Goal: Task Accomplishment & Management: Use online tool/utility

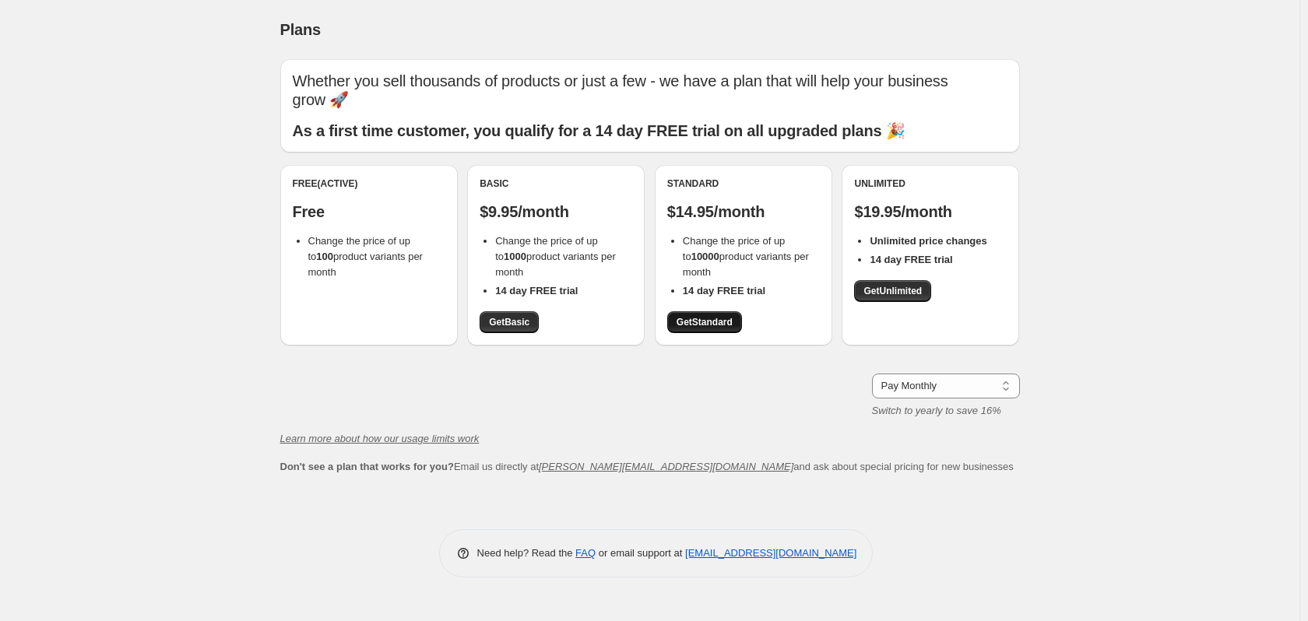
click at [693, 316] on link "Get Standard" at bounding box center [704, 322] width 75 height 22
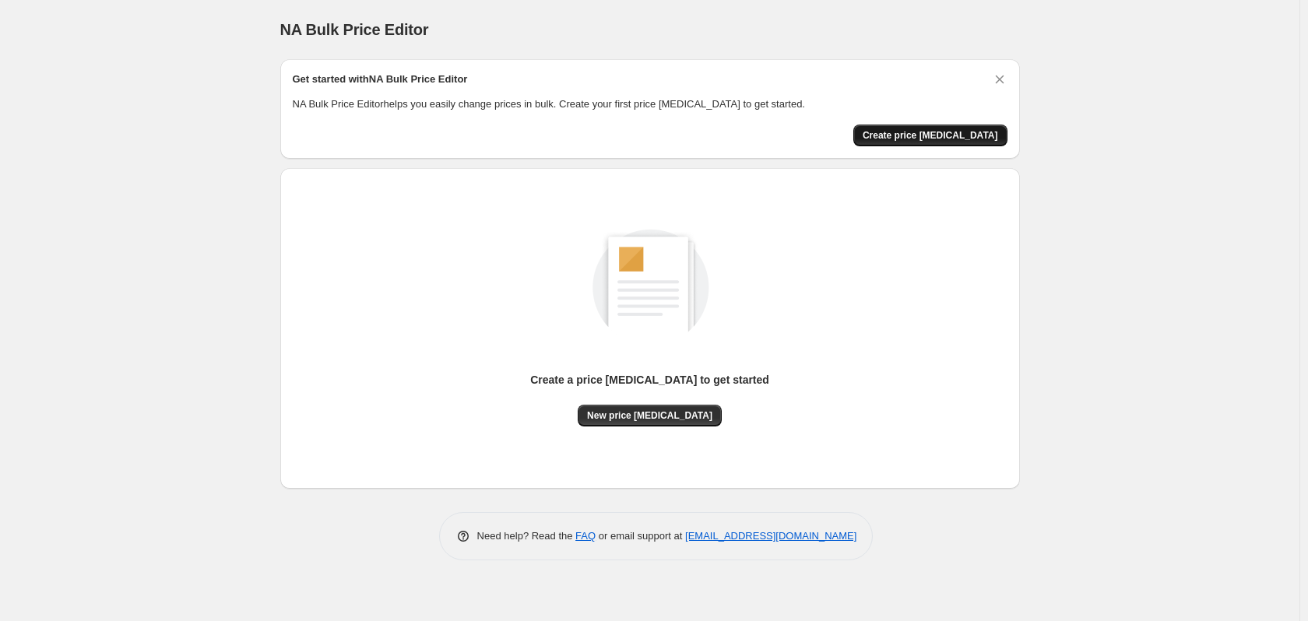
click at [921, 138] on span "Create price [MEDICAL_DATA]" at bounding box center [929, 135] width 135 height 12
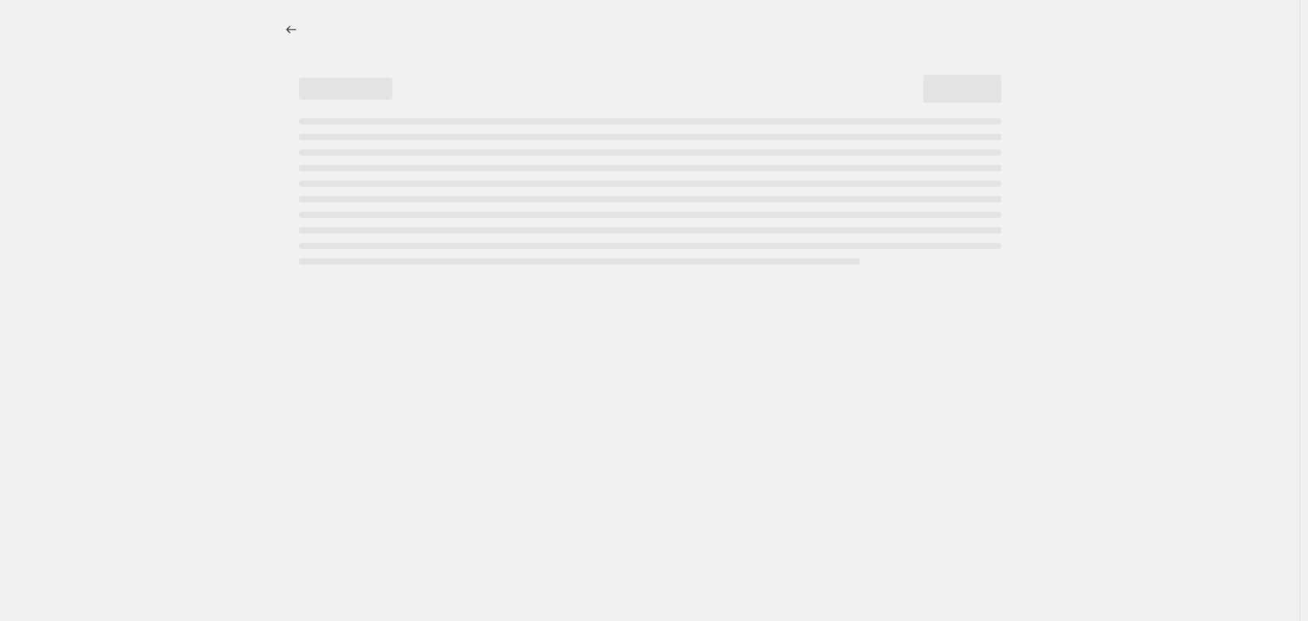
select select "percentage"
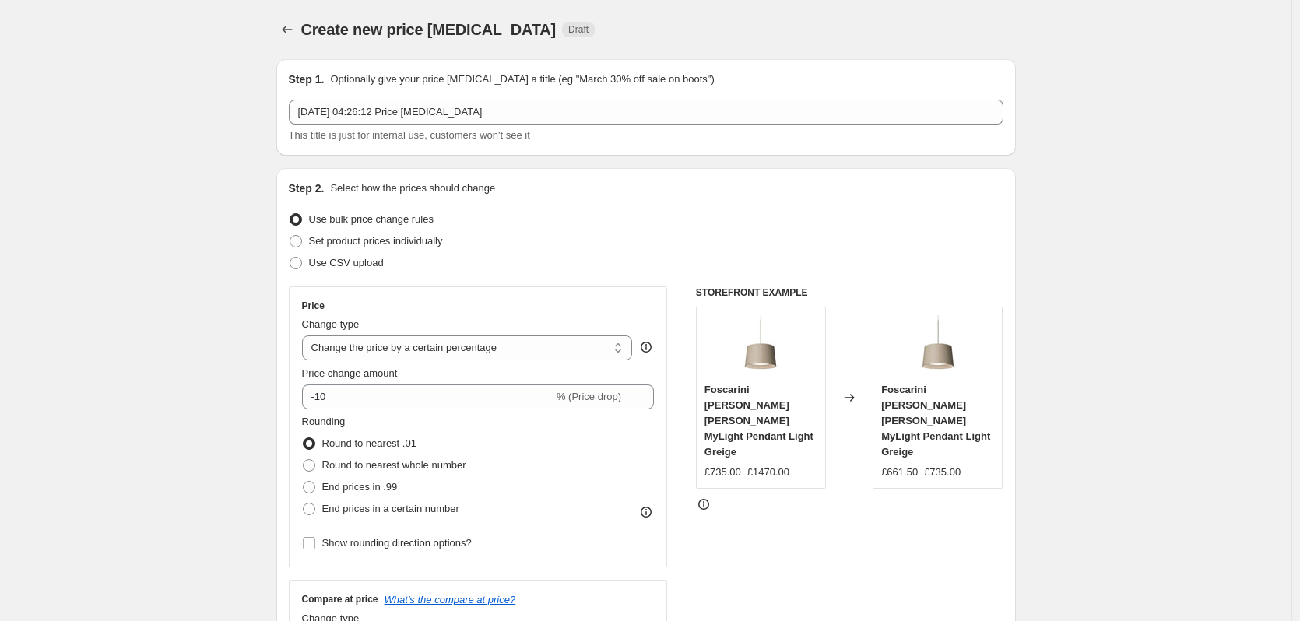
scroll to position [78, 0]
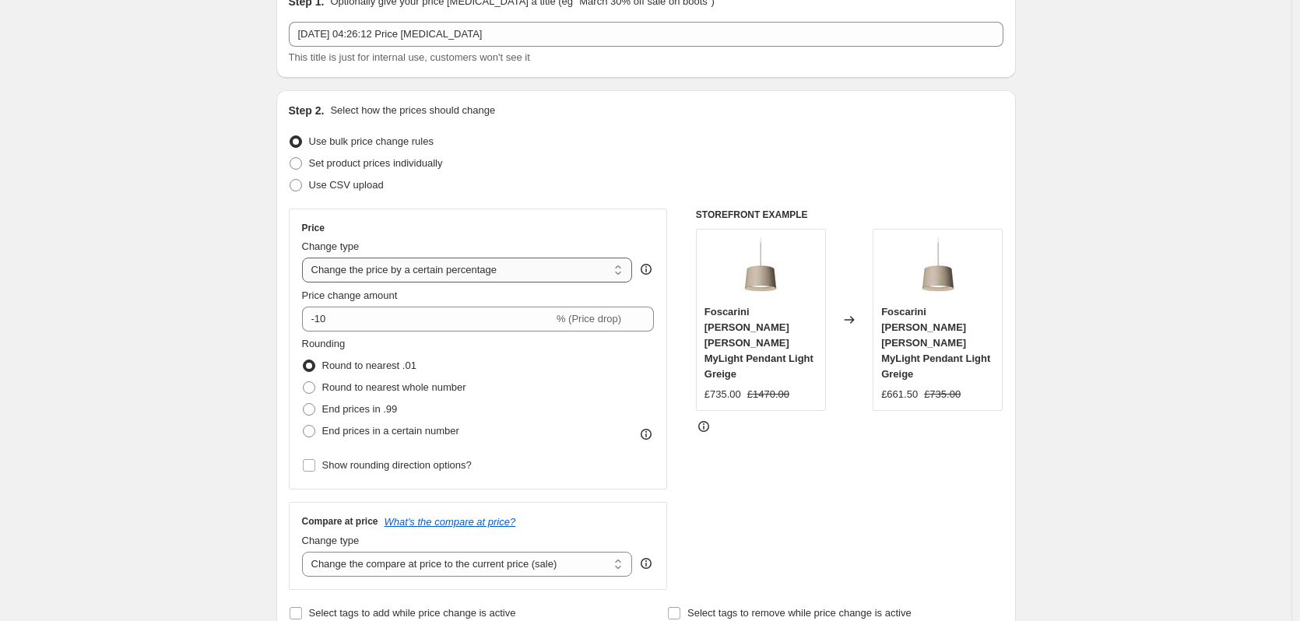
click at [462, 275] on select "Change the price to a certain amount Change the price by a certain amount Chang…" at bounding box center [467, 270] width 331 height 25
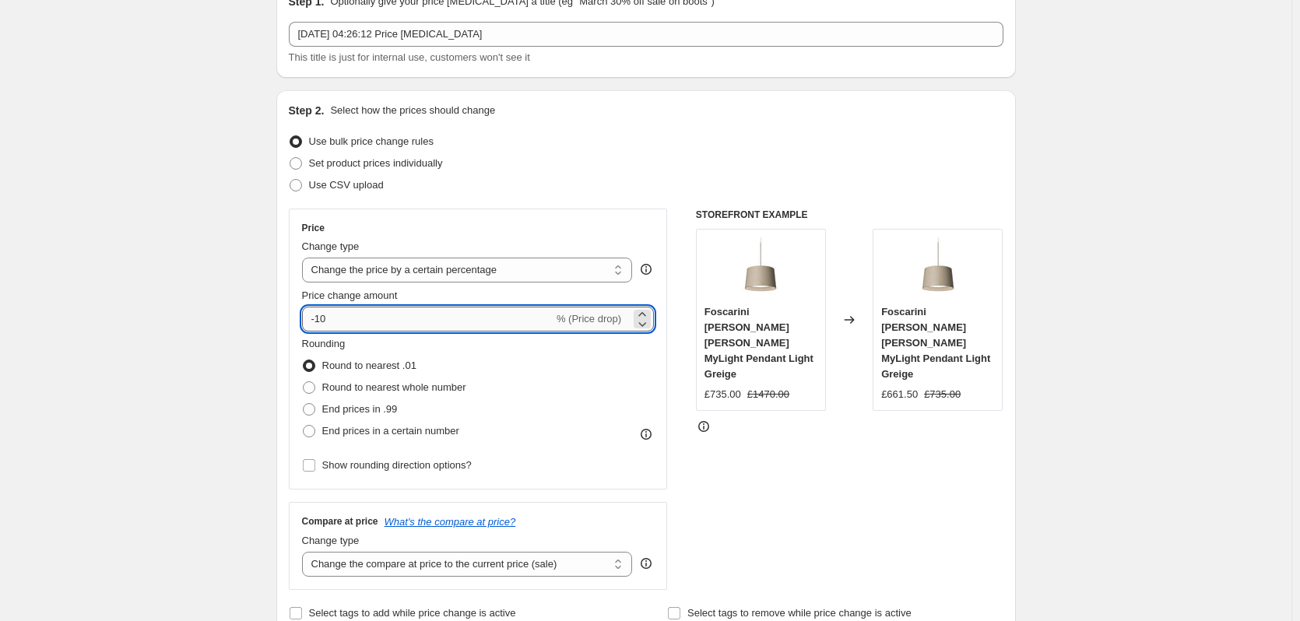
click at [477, 321] on input "-10" at bounding box center [427, 319] width 251 height 25
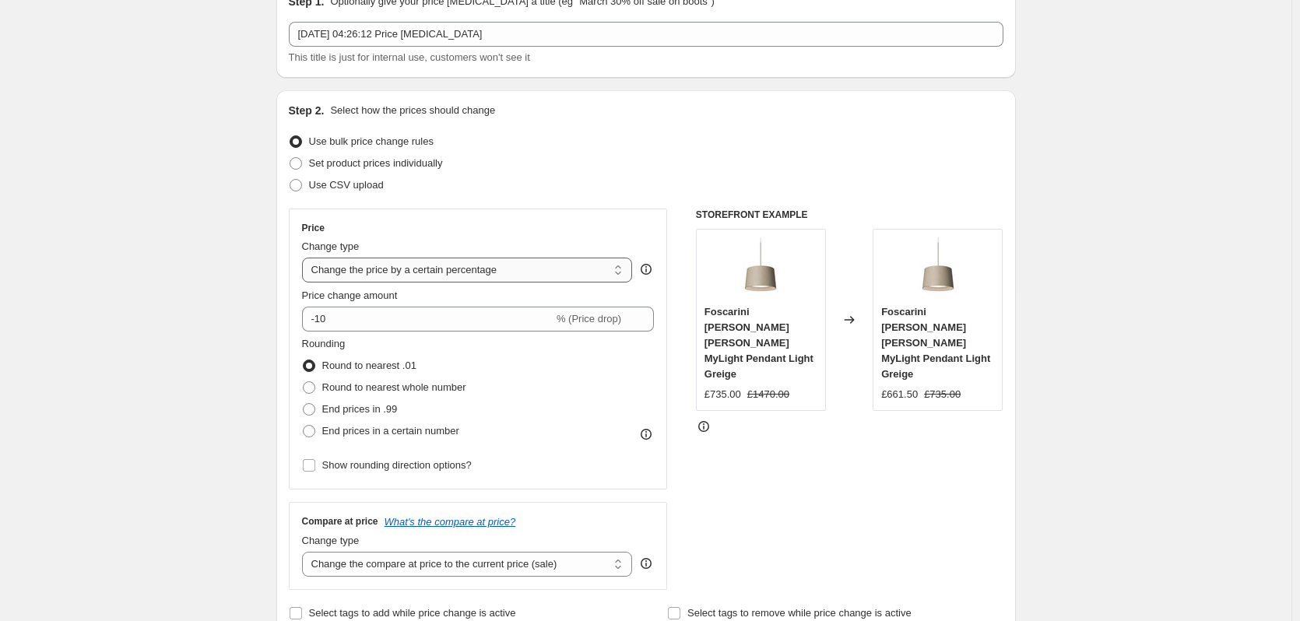
click at [465, 273] on select "Change the price to a certain amount Change the price by a certain amount Chang…" at bounding box center [467, 270] width 331 height 25
click at [436, 268] on select "Change the price to a certain amount Change the price by a certain amount Chang…" at bounding box center [467, 270] width 331 height 25
click at [305, 258] on select "Change the price to a certain amount Change the price by a certain amount Chang…" at bounding box center [467, 270] width 331 height 25
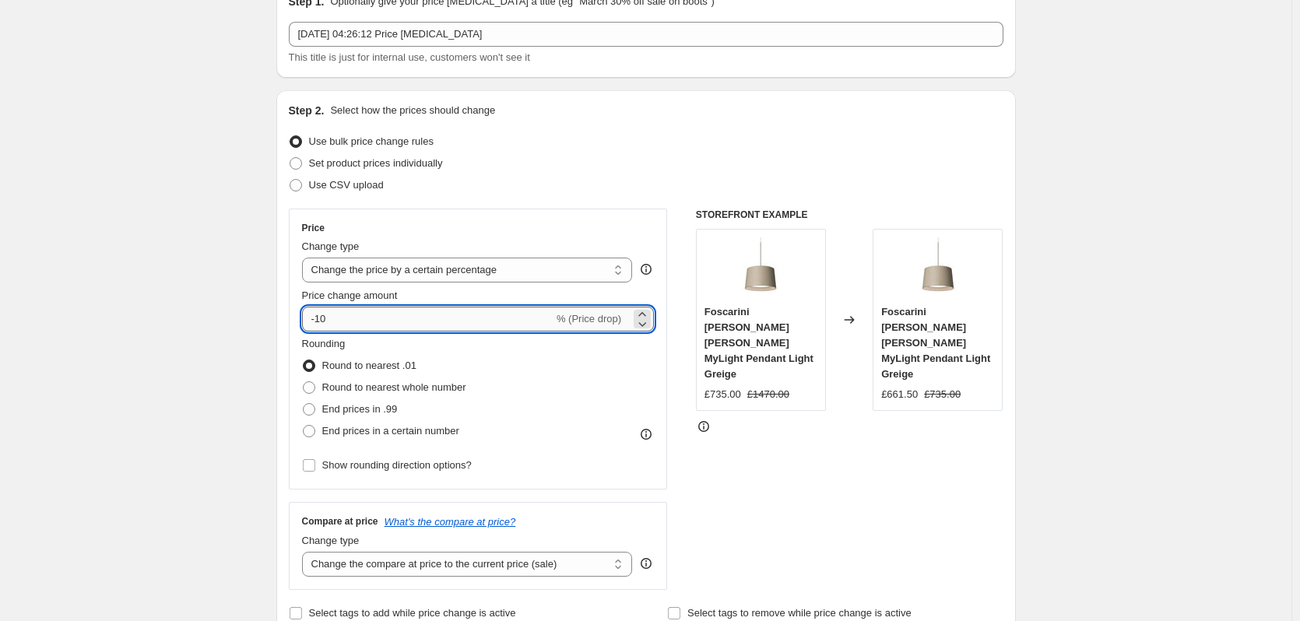
click at [410, 326] on input "-10" at bounding box center [427, 319] width 251 height 25
click at [316, 322] on input "-10" at bounding box center [427, 319] width 251 height 25
click at [388, 321] on input "-10" at bounding box center [427, 319] width 251 height 25
drag, startPoint x: 356, startPoint y: 321, endPoint x: 320, endPoint y: 323, distance: 36.6
click at [320, 323] on input "-10" at bounding box center [427, 319] width 251 height 25
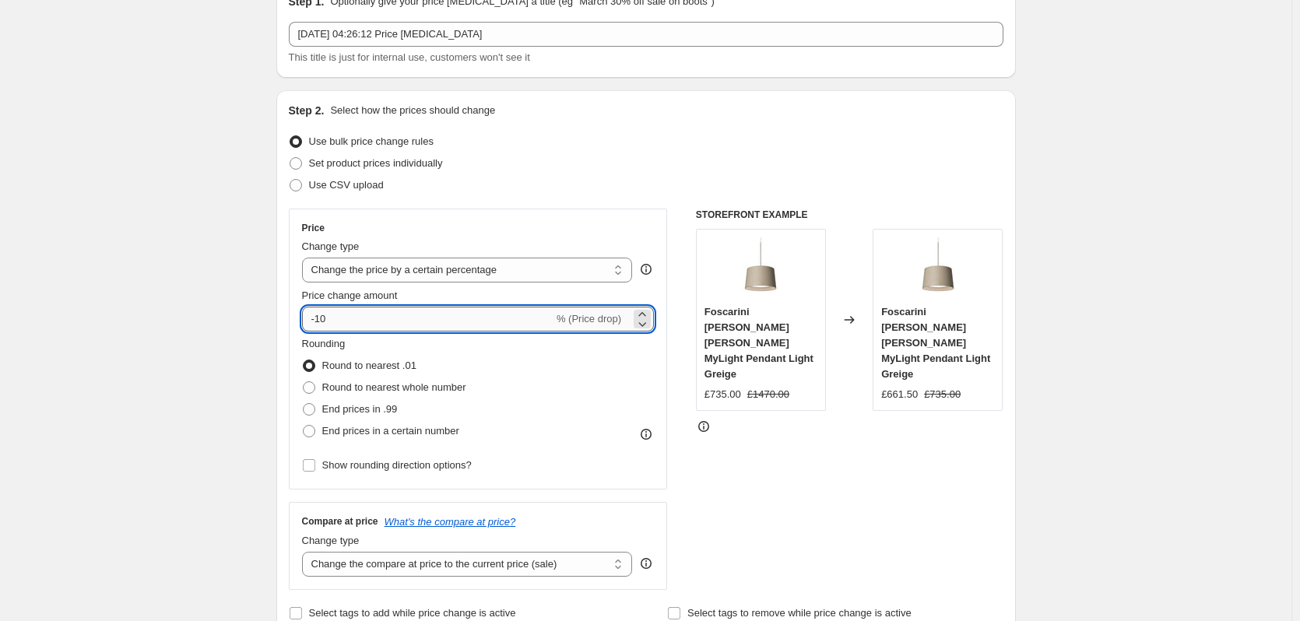
click at [360, 323] on input "-10" at bounding box center [427, 319] width 251 height 25
drag, startPoint x: 342, startPoint y: 321, endPoint x: 321, endPoint y: 321, distance: 20.2
click at [321, 321] on input "-10" at bounding box center [427, 319] width 251 height 25
click at [326, 319] on input "-42" at bounding box center [427, 319] width 251 height 25
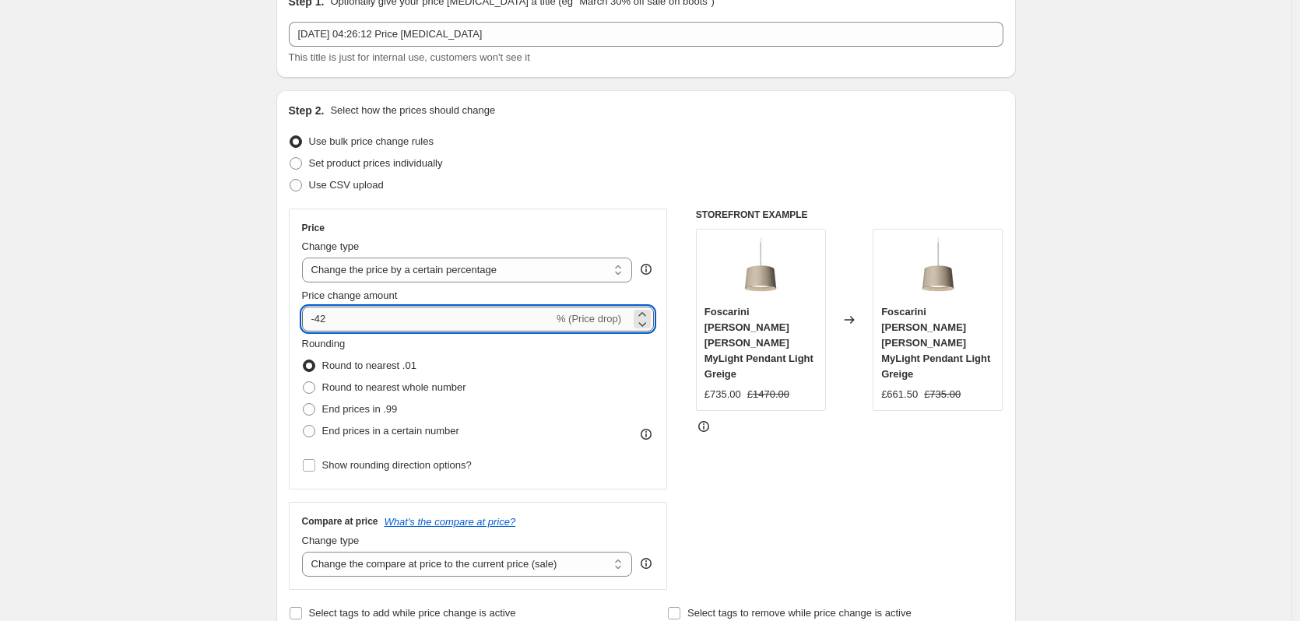
click at [391, 321] on input "-42" at bounding box center [427, 319] width 251 height 25
click at [321, 321] on input "-42" at bounding box center [427, 319] width 251 height 25
click at [347, 321] on input "-42" at bounding box center [427, 319] width 251 height 25
click at [324, 321] on input "-42" at bounding box center [427, 319] width 251 height 25
click at [327, 321] on input "-42" at bounding box center [427, 319] width 251 height 25
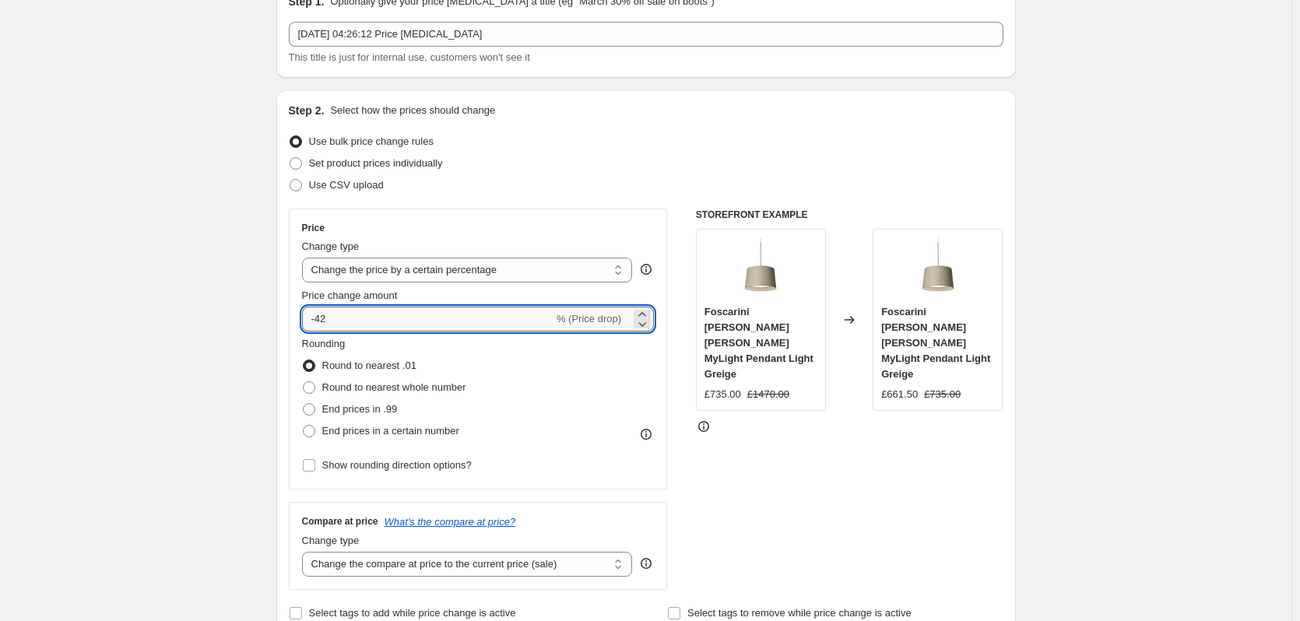
click at [325, 321] on input "-42" at bounding box center [427, 319] width 251 height 25
click at [321, 321] on input "-42" at bounding box center [427, 319] width 251 height 25
click at [342, 320] on input "-42" at bounding box center [427, 319] width 251 height 25
drag, startPoint x: 330, startPoint y: 319, endPoint x: 319, endPoint y: 318, distance: 11.0
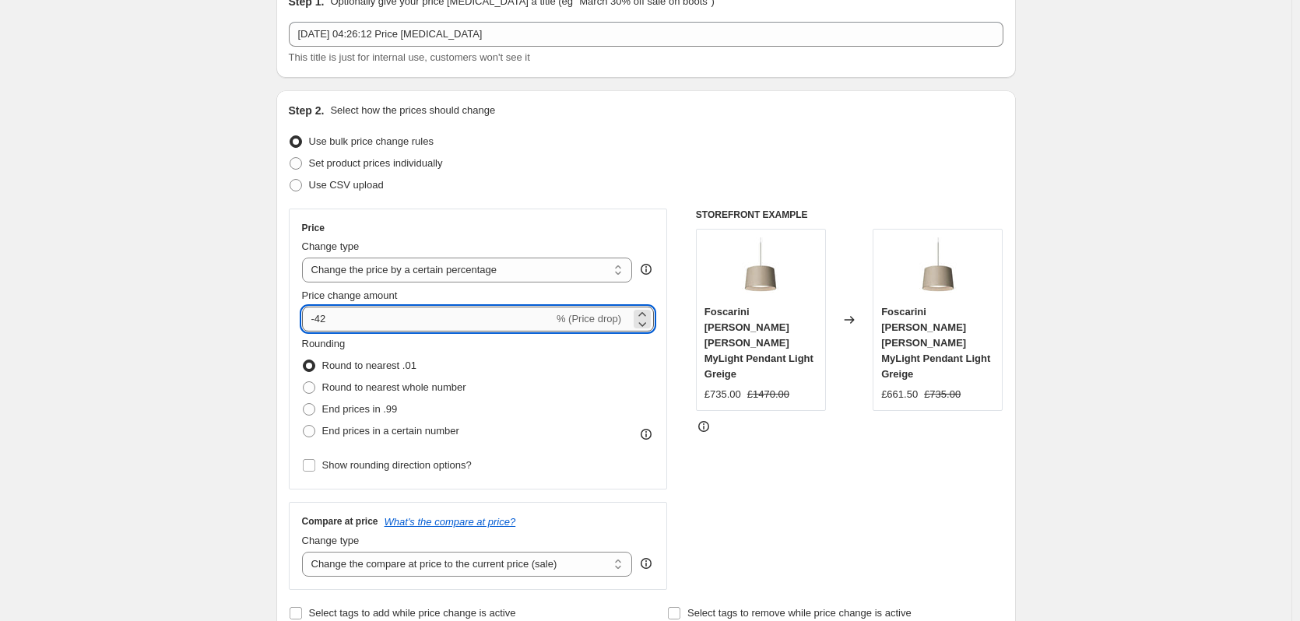
click at [319, 318] on input "-42" at bounding box center [427, 319] width 251 height 25
click at [345, 318] on input "-42" at bounding box center [427, 319] width 251 height 25
type input "-48"
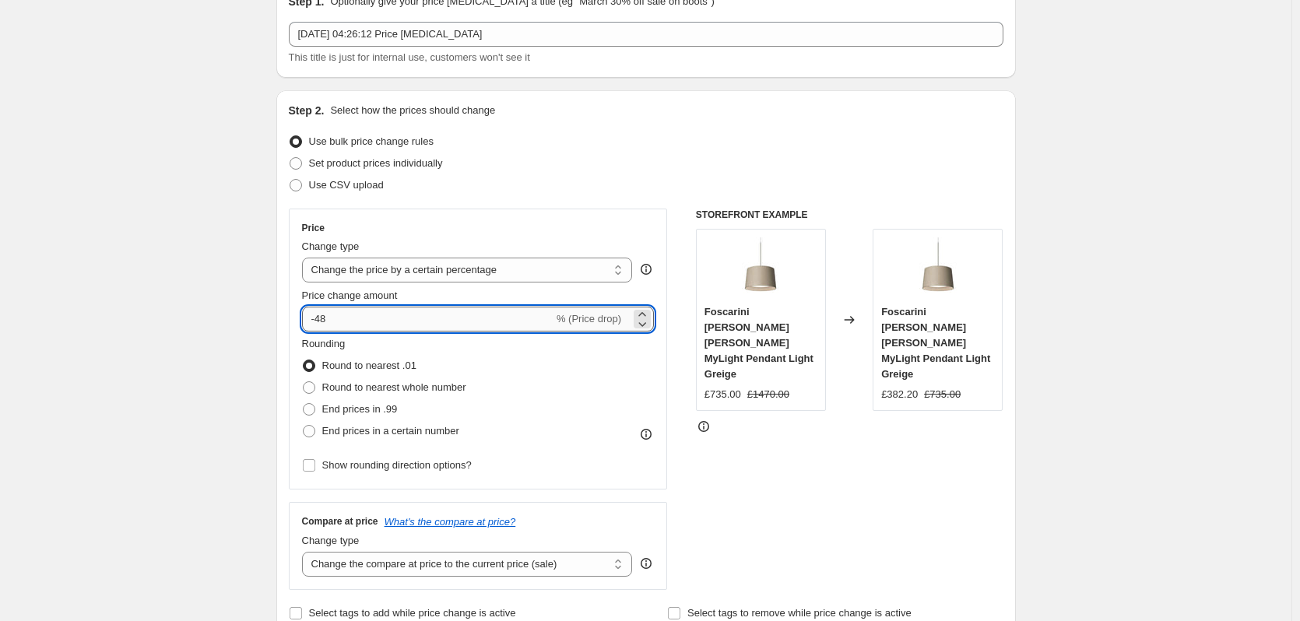
click at [339, 321] on input "-48" at bounding box center [427, 319] width 251 height 25
drag, startPoint x: 342, startPoint y: 318, endPoint x: 246, endPoint y: 334, distance: 97.9
click at [291, 325] on div "Step 2. Select how the prices should change Use bulk price change rules Set pro…" at bounding box center [645, 363] width 739 height 546
click at [351, 328] on input "-48" at bounding box center [427, 319] width 251 height 25
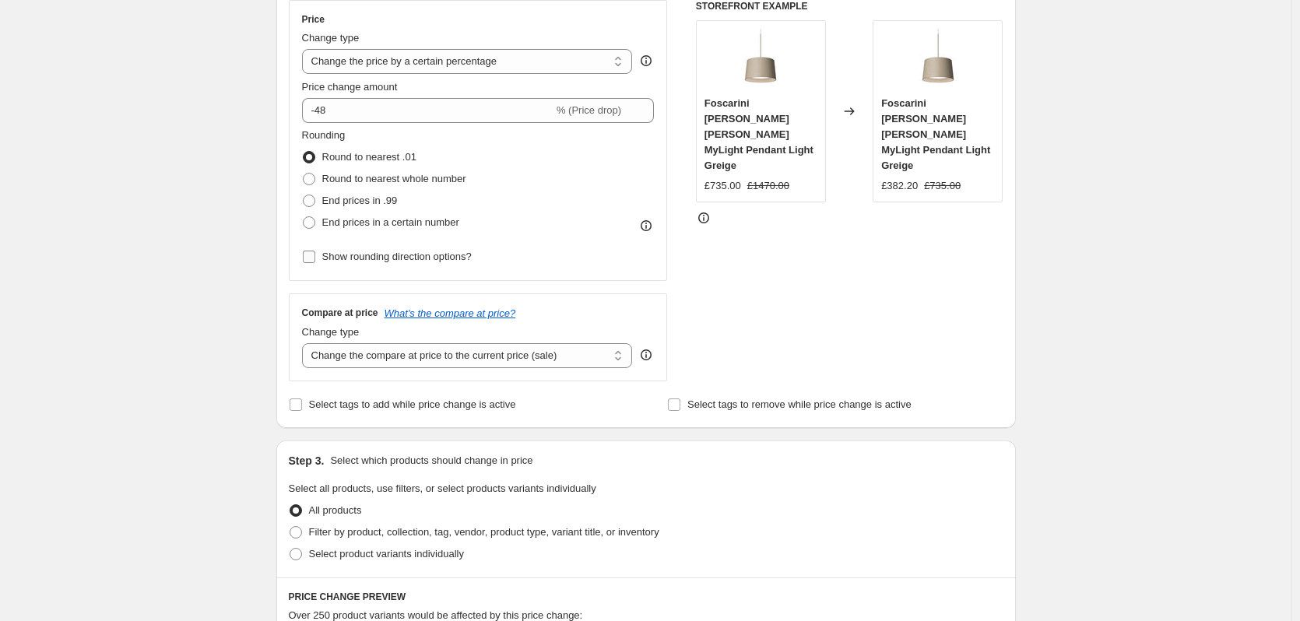
scroll to position [311, 0]
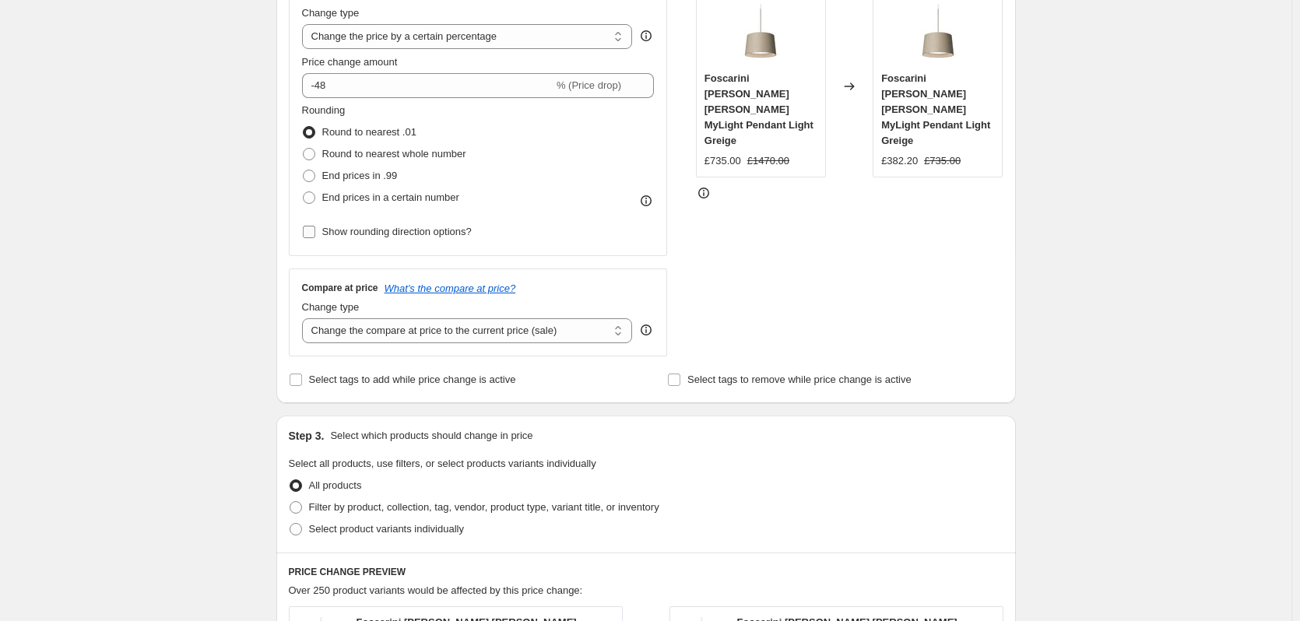
click at [448, 235] on span "Show rounding direction options?" at bounding box center [396, 232] width 149 height 12
click at [315, 235] on input "Show rounding direction options?" at bounding box center [309, 232] width 12 height 12
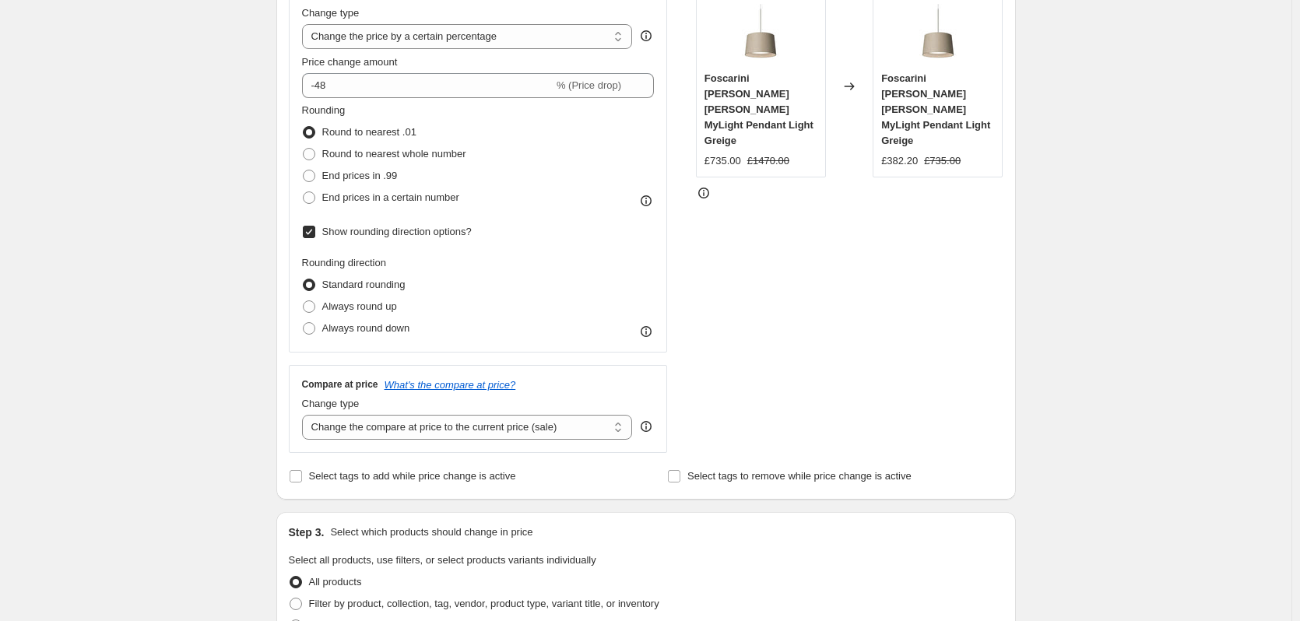
click at [434, 232] on span "Show rounding direction options?" at bounding box center [396, 232] width 149 height 12
click at [315, 232] on input "Show rounding direction options?" at bounding box center [309, 232] width 12 height 12
checkbox input "false"
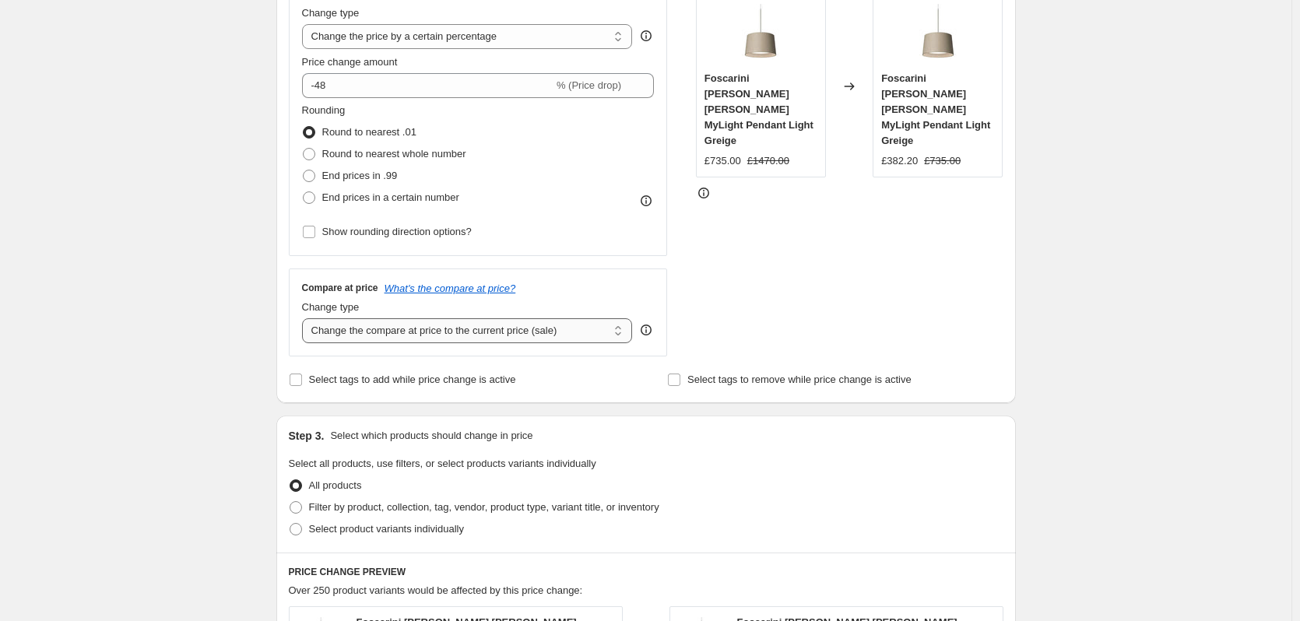
click at [475, 330] on select "Change the compare at price to the current price (sale) Change the compare at p…" at bounding box center [467, 330] width 331 height 25
click at [493, 332] on select "Change the compare at price to the current price (sale) Change the compare at p…" at bounding box center [467, 330] width 331 height 25
select select "percentage"
click at [305, 318] on select "Change the compare at price to the current price (sale) Change the compare at p…" at bounding box center [467, 330] width 331 height 25
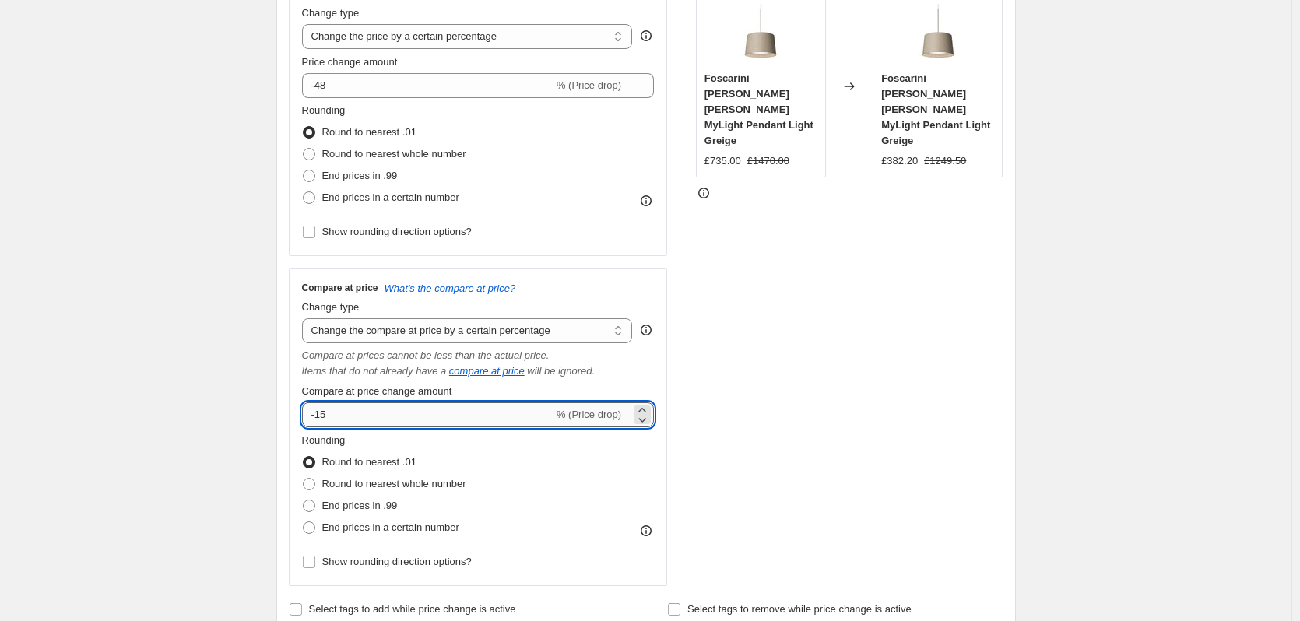
drag, startPoint x: 388, startPoint y: 411, endPoint x: 369, endPoint y: 416, distance: 20.0
click at [387, 411] on input "-15" at bounding box center [427, 414] width 251 height 25
drag, startPoint x: 332, startPoint y: 418, endPoint x: 321, endPoint y: 417, distance: 10.1
click at [321, 417] on input "-15" at bounding box center [427, 414] width 251 height 25
click at [238, 434] on div "Create new price [MEDICAL_DATA]. This page is ready Create new price [MEDICAL_D…" at bounding box center [645, 587] width 1291 height 1796
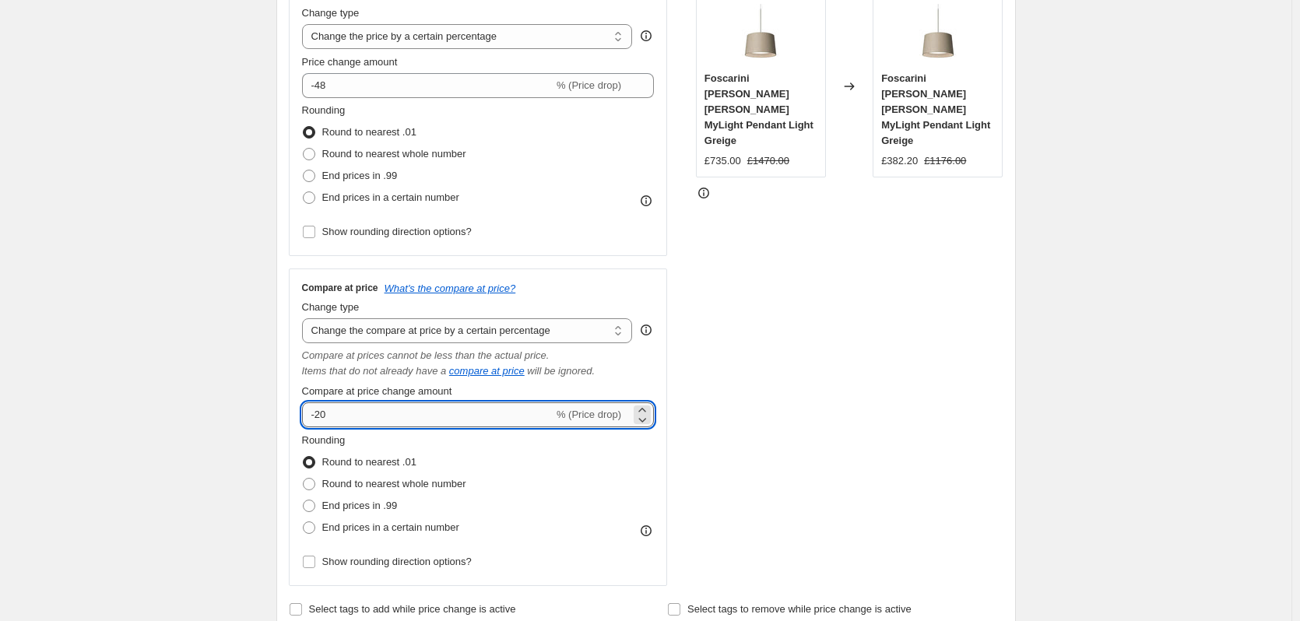
drag, startPoint x: 315, startPoint y: 416, endPoint x: 340, endPoint y: 416, distance: 24.9
click at [340, 416] on input "-20" at bounding box center [427, 414] width 251 height 25
click at [361, 416] on input "-20" at bounding box center [427, 414] width 251 height 25
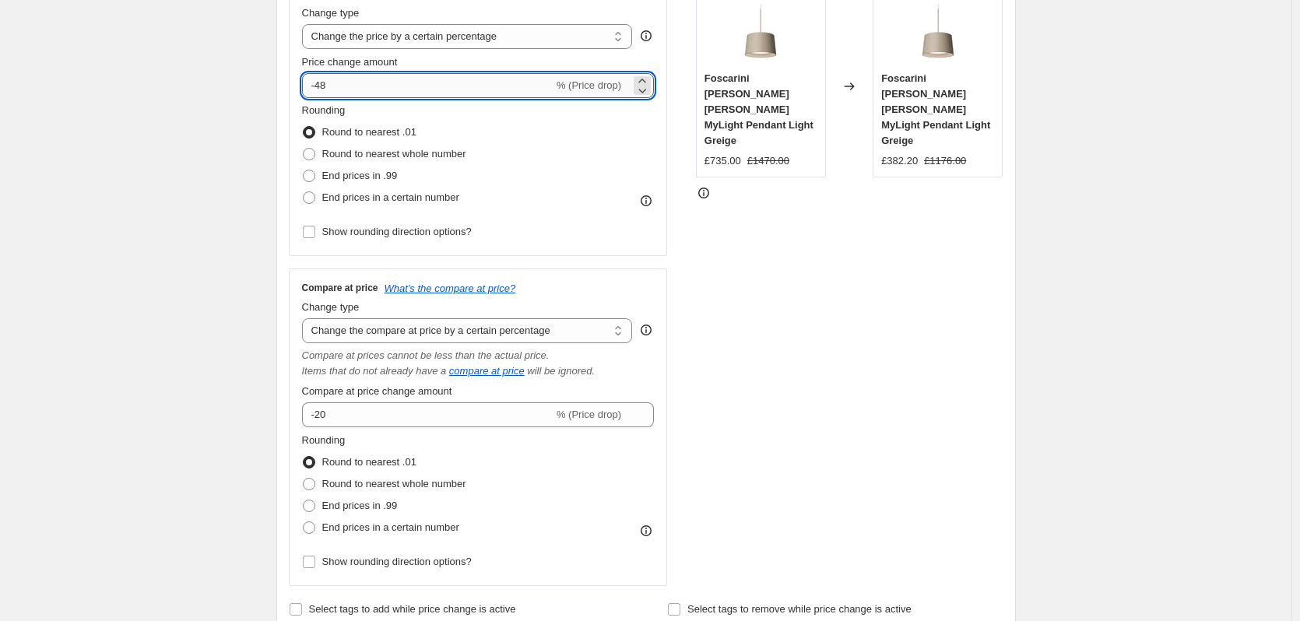
drag, startPoint x: 335, startPoint y: 85, endPoint x: 397, endPoint y: 87, distance: 62.3
click at [302, 86] on div "Price Change type Change the price to a certain amount Change the price by a ce…" at bounding box center [478, 115] width 379 height 281
click at [395, 87] on input "-48" at bounding box center [427, 85] width 251 height 25
click at [341, 90] on input "-48" at bounding box center [427, 85] width 251 height 25
drag, startPoint x: 333, startPoint y: 86, endPoint x: 311, endPoint y: 86, distance: 22.6
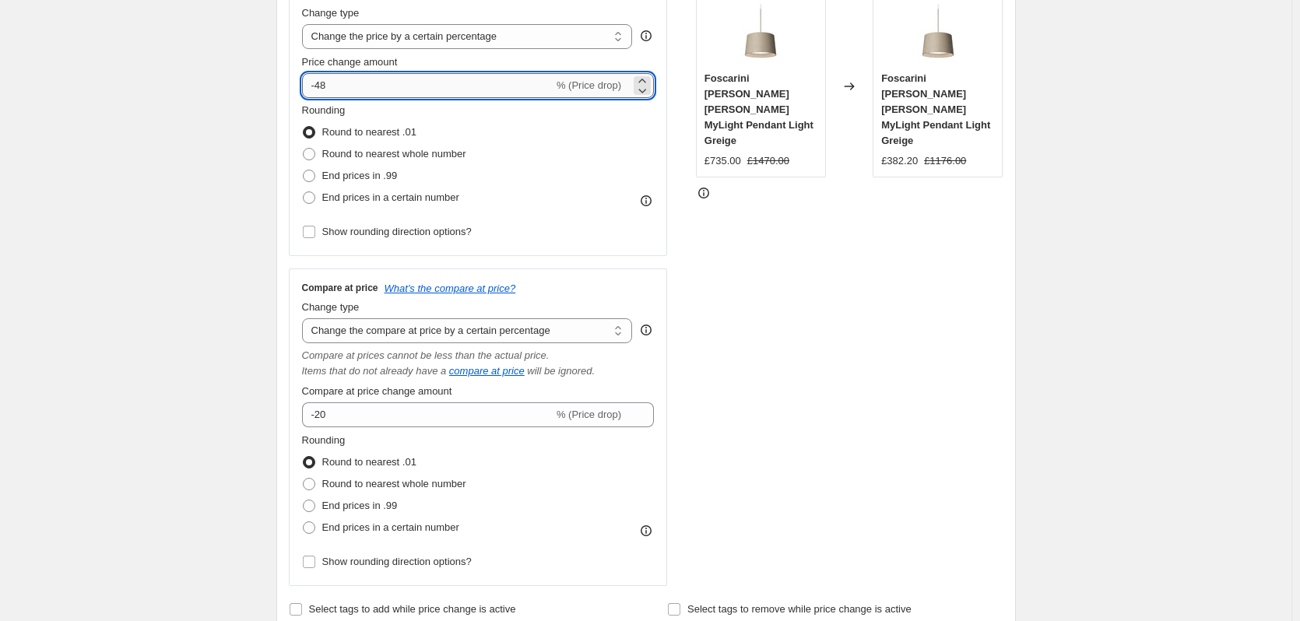
click at [311, 86] on input "-48" at bounding box center [427, 85] width 251 height 25
click at [372, 86] on input "-48" at bounding box center [427, 85] width 251 height 25
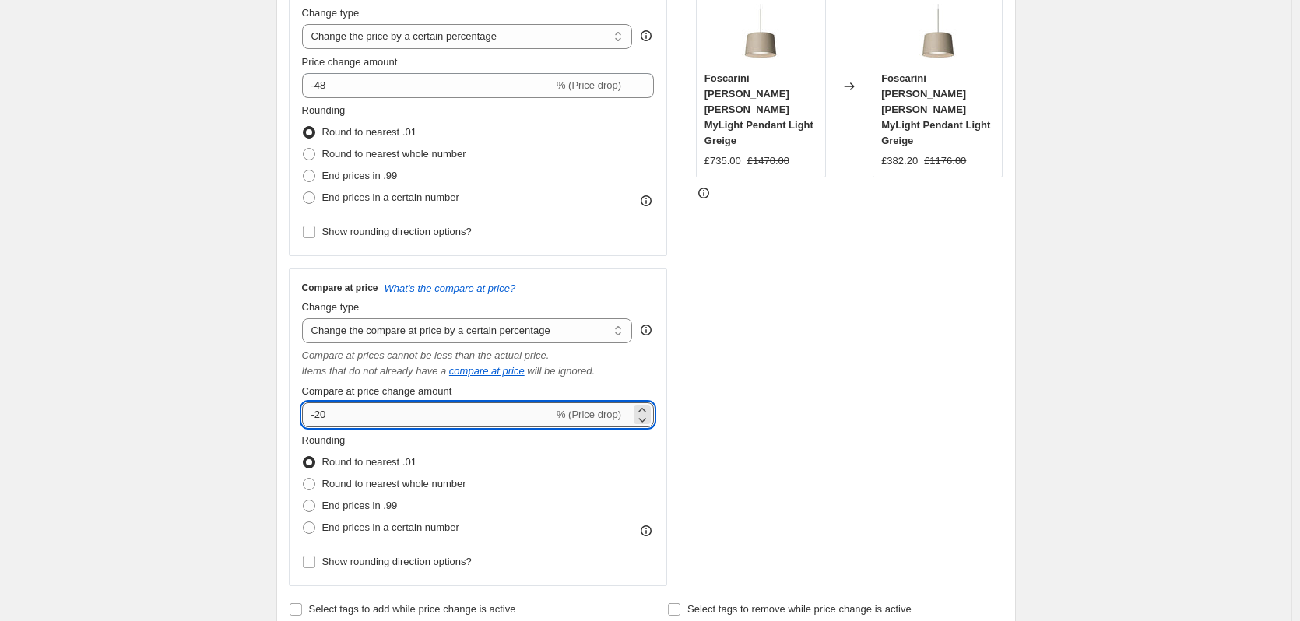
drag, startPoint x: 332, startPoint y: 415, endPoint x: 321, endPoint y: 414, distance: 10.9
click at [321, 414] on input "-20" at bounding box center [427, 414] width 251 height 25
click at [267, 415] on div "Step 1. Optionally give your price [MEDICAL_DATA] a title (eg "March 30% off sa…" at bounding box center [640, 562] width 752 height 1654
click at [324, 416] on input "-20" at bounding box center [427, 414] width 251 height 25
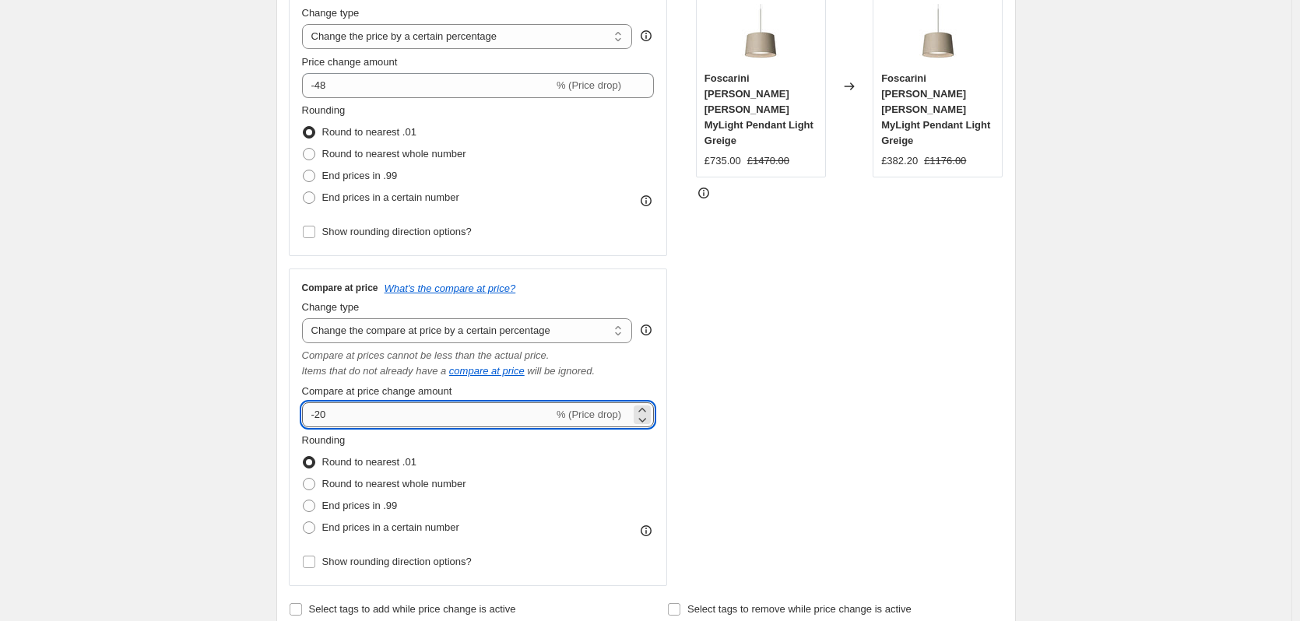
click at [346, 415] on input "-20" at bounding box center [427, 414] width 251 height 25
click at [321, 416] on input "-20" at bounding box center [427, 414] width 251 height 25
drag, startPoint x: 330, startPoint y: 416, endPoint x: 321, endPoint y: 416, distance: 8.6
click at [321, 416] on input "-20" at bounding box center [427, 414] width 251 height 25
type input "-19"
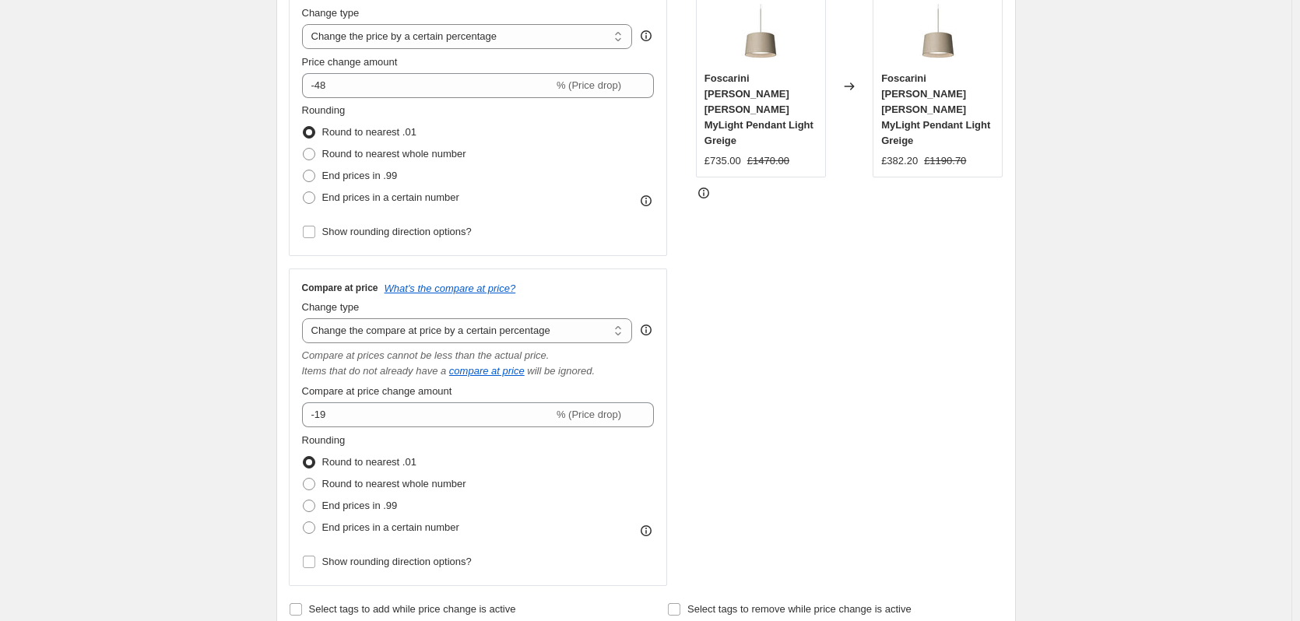
click at [267, 405] on div "Step 1. Optionally give your price [MEDICAL_DATA] a title (eg "March 30% off sa…" at bounding box center [640, 562] width 752 height 1654
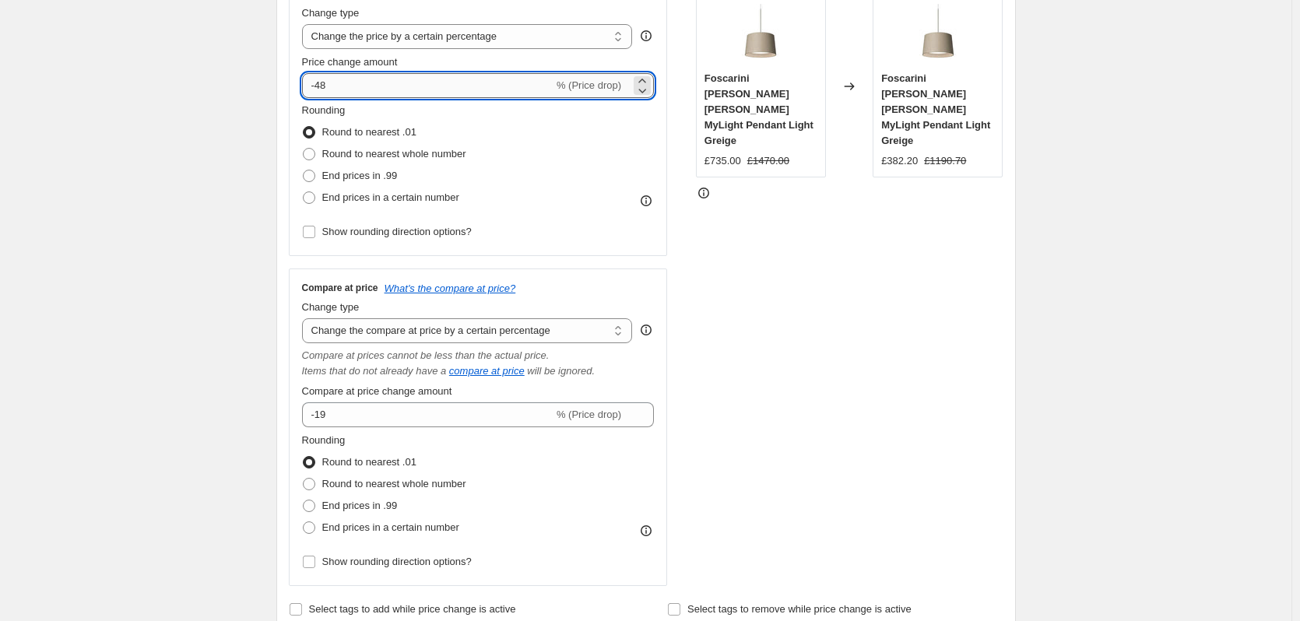
click at [361, 90] on input "-48" at bounding box center [427, 85] width 251 height 25
click at [1113, 395] on div "Create new price [MEDICAL_DATA]. This page is ready Create new price [MEDICAL_D…" at bounding box center [645, 587] width 1291 height 1796
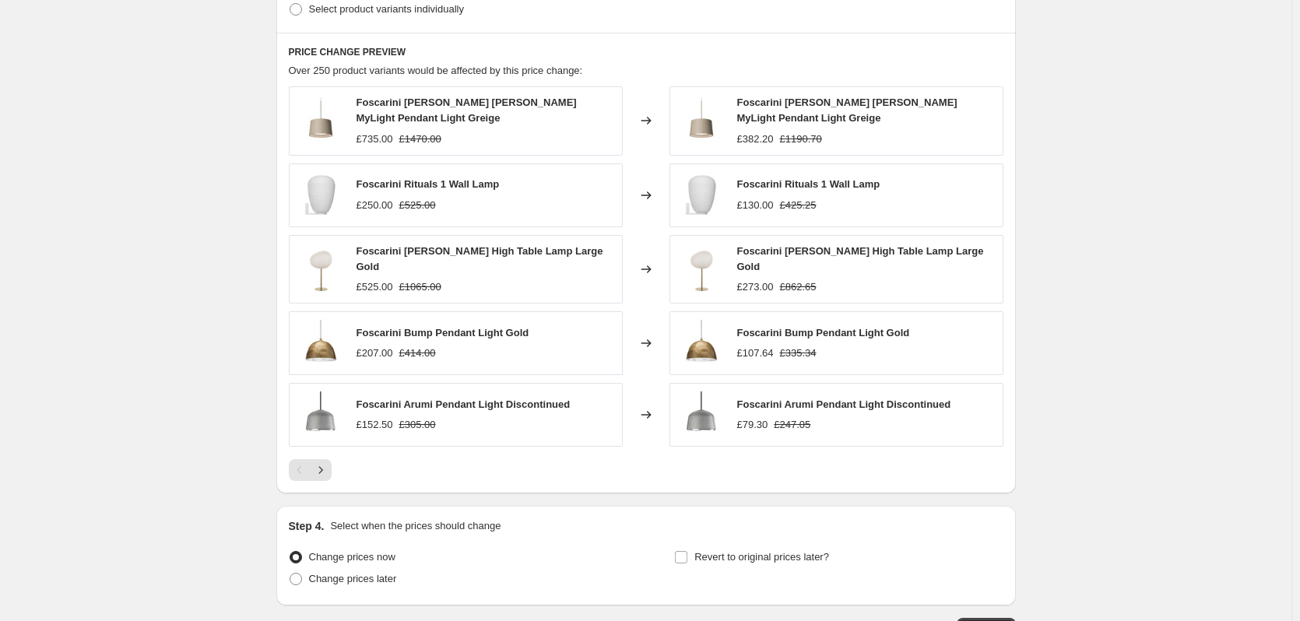
scroll to position [1165, 0]
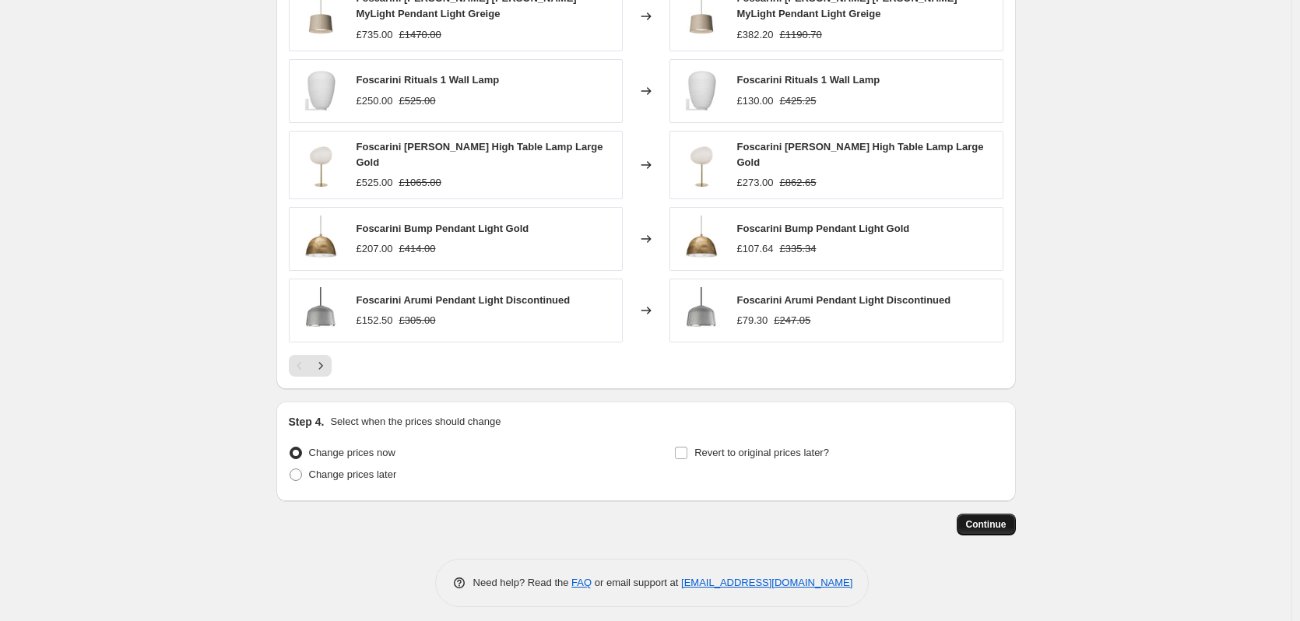
click at [1001, 518] on span "Continue" at bounding box center [986, 524] width 40 height 12
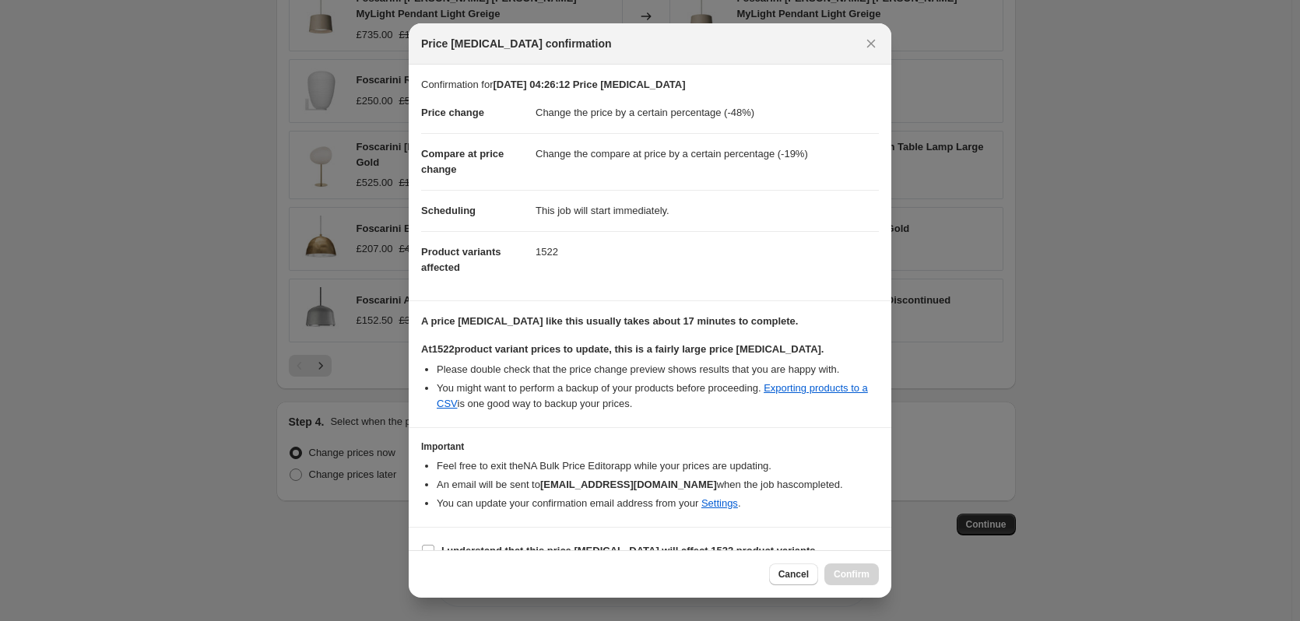
scroll to position [24, 0]
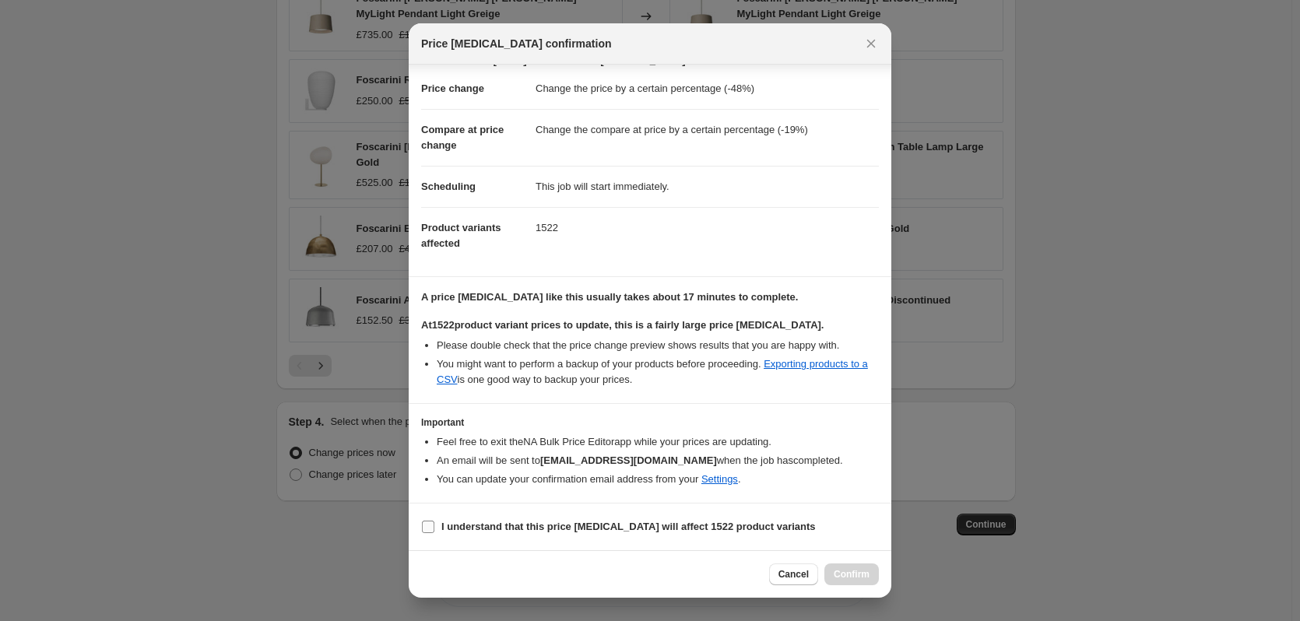
click at [497, 528] on b "I understand that this price [MEDICAL_DATA] will affect 1522 product variants" at bounding box center [628, 527] width 374 height 12
click at [434, 528] on input "I understand that this price [MEDICAL_DATA] will affect 1522 product variants" at bounding box center [428, 527] width 12 height 12
checkbox input "true"
click at [851, 569] on span "Confirm" at bounding box center [852, 574] width 36 height 12
